Goal: Find specific page/section: Find specific page/section

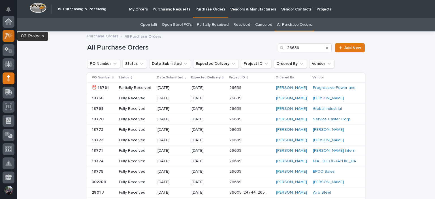
click at [12, 38] on icon at bounding box center [9, 36] width 8 height 7
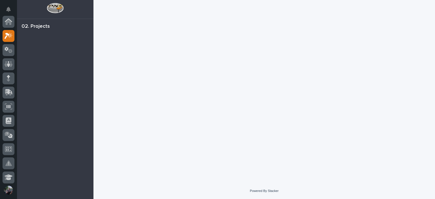
scroll to position [14, 0]
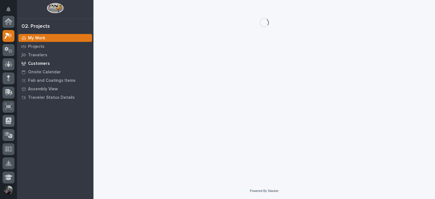
scroll to position [14, 0]
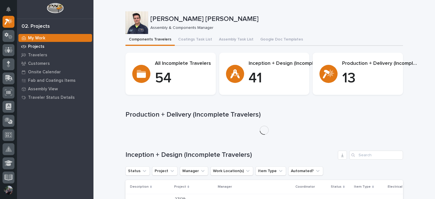
click at [36, 48] on p "Projects" at bounding box center [36, 46] width 16 height 5
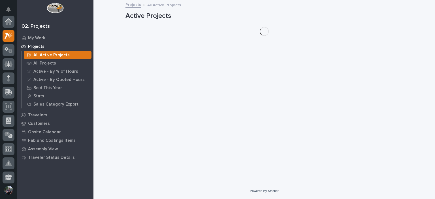
scroll to position [14, 0]
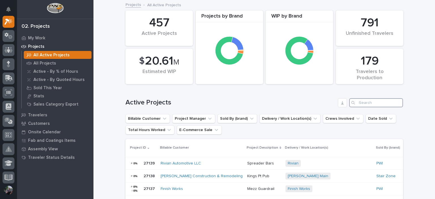
click at [365, 101] on input "Search" at bounding box center [376, 102] width 54 height 9
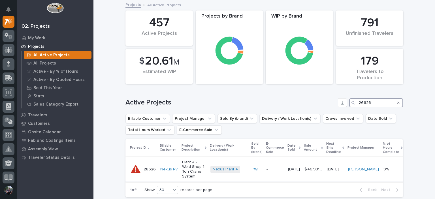
type input "26626"
click at [182, 168] on p "Plant 4 - Weld Shop 1-Ton Crane System" at bounding box center [194, 169] width 24 height 19
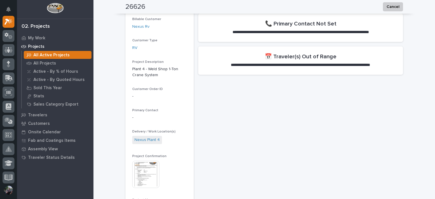
scroll to position [113, 0]
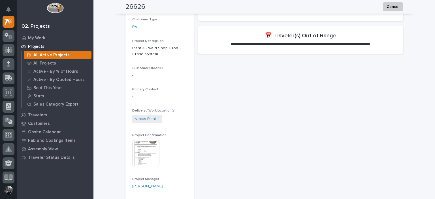
click at [143, 152] on img at bounding box center [145, 153] width 27 height 27
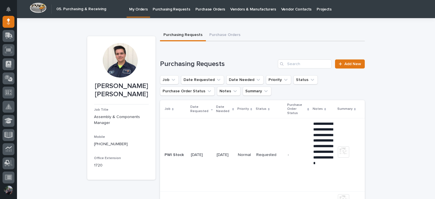
click at [219, 36] on button "Purchase Orders" at bounding box center [225, 35] width 38 height 12
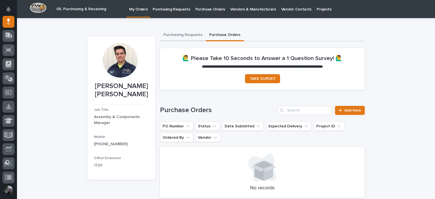
click at [176, 37] on button "Purchasing Requests" at bounding box center [183, 35] width 46 height 12
